Goal: Transaction & Acquisition: Purchase product/service

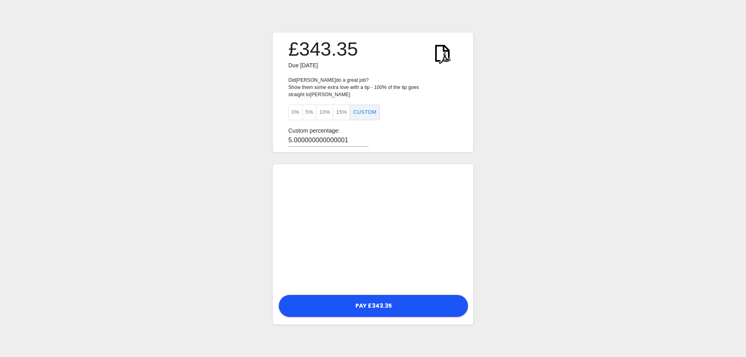
click at [296, 107] on button "0%" at bounding box center [295, 113] width 14 height 16
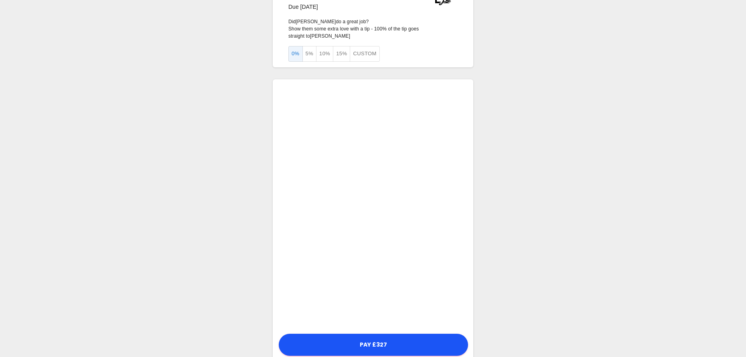
scroll to position [49, 0]
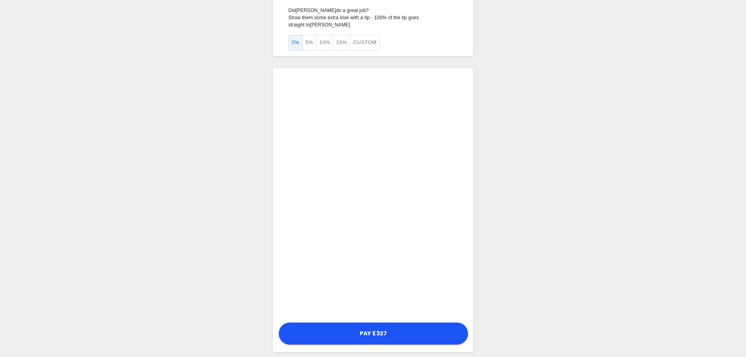
click at [494, 188] on div "£327 Due [DATE] Did [PERSON_NAME] do a great job? Show them some extra love wit…" at bounding box center [373, 158] width 746 height 414
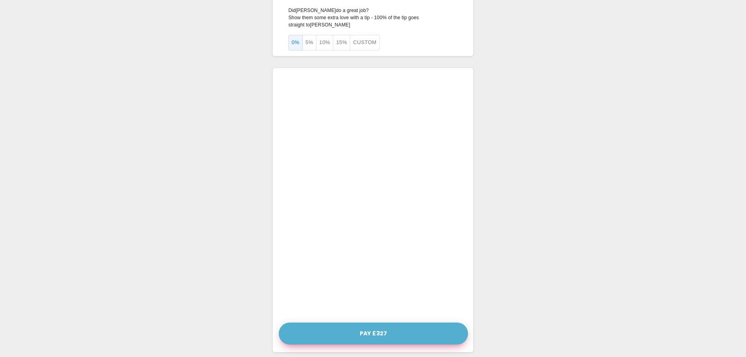
click at [440, 335] on button "Pay £327" at bounding box center [373, 334] width 189 height 22
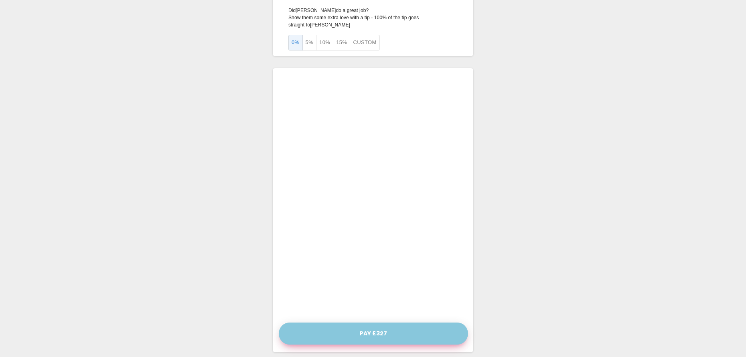
click at [379, 324] on button "Pay £327" at bounding box center [373, 334] width 189 height 22
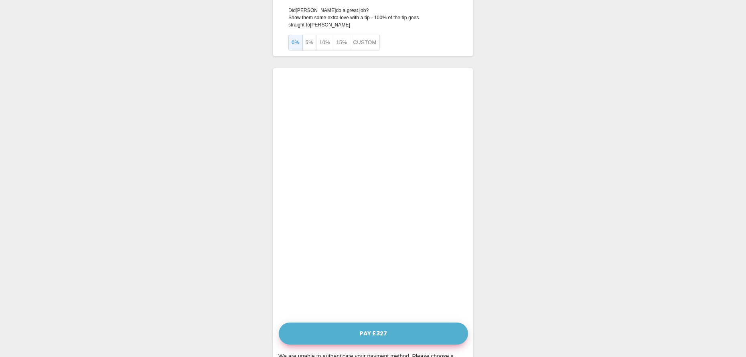
scroll to position [73, 0]
